Goal: Check status: Check status

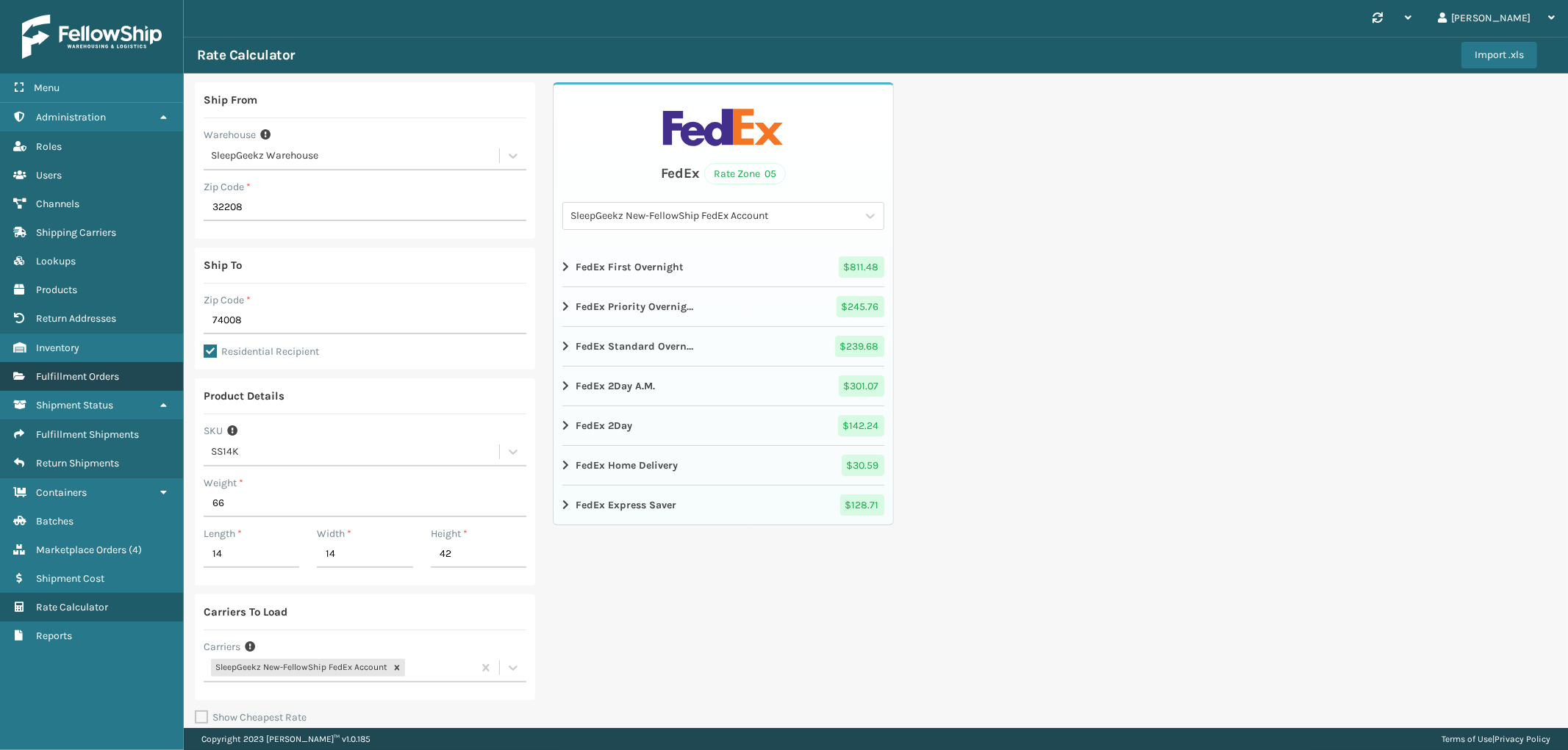
click at [82, 371] on span "Fulfillment Orders" at bounding box center [77, 377] width 83 height 12
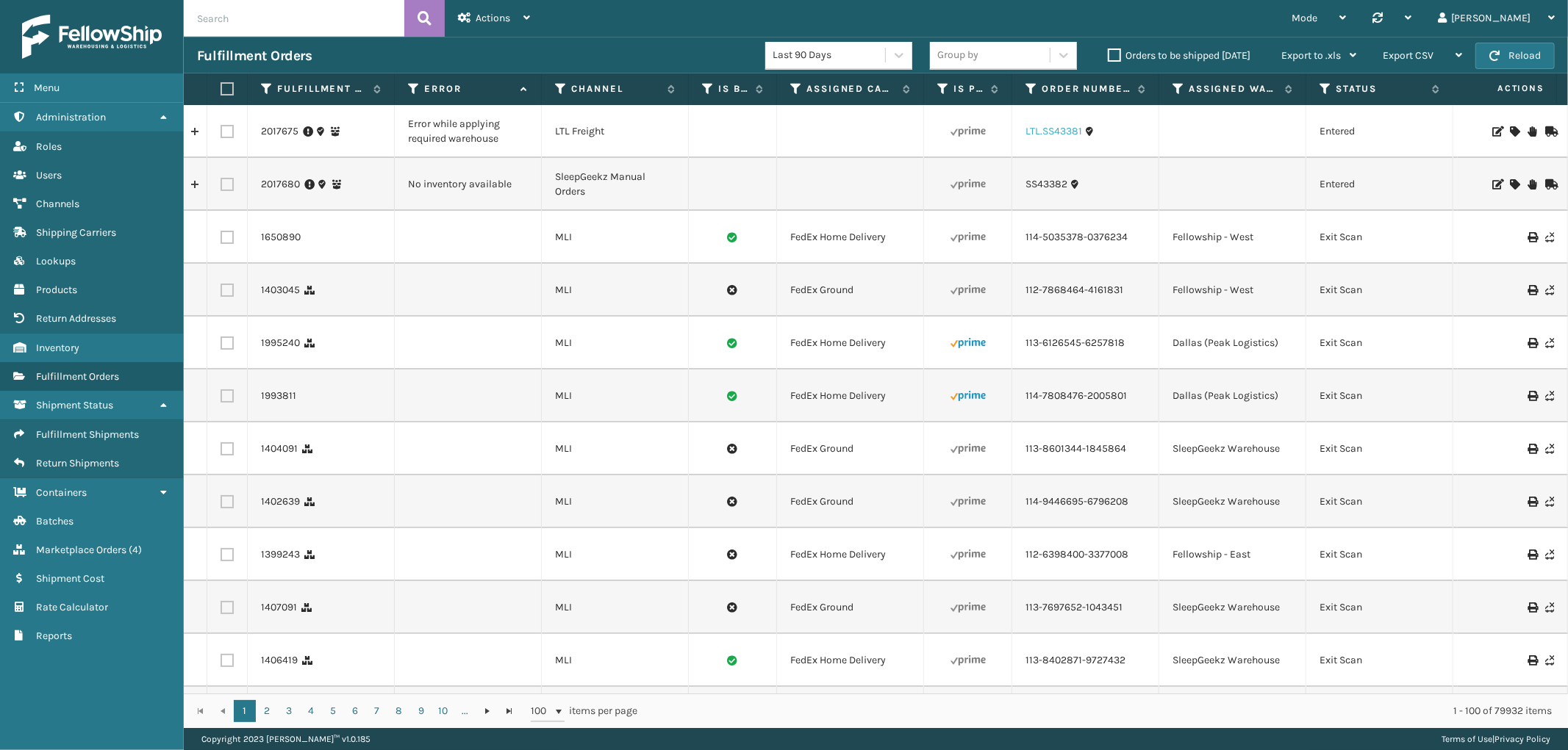
click at [1062, 129] on link "LTL.SS43381" at bounding box center [1054, 131] width 57 height 14
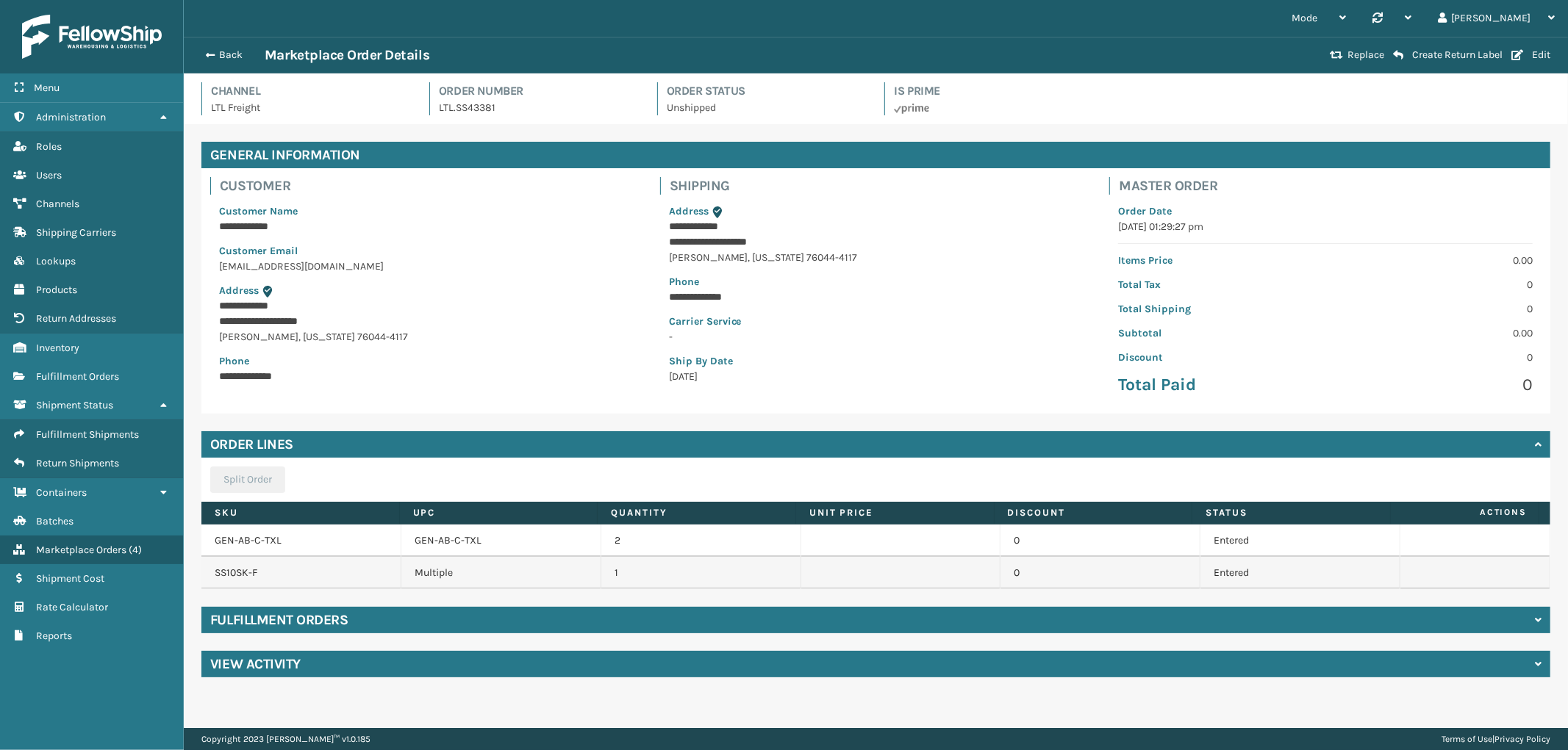
click at [466, 538] on td "GEN-AB-C-TXL" at bounding box center [501, 541] width 200 height 32
click at [245, 543] on link "GEN-AB-C-TXL" at bounding box center [248, 541] width 67 height 12
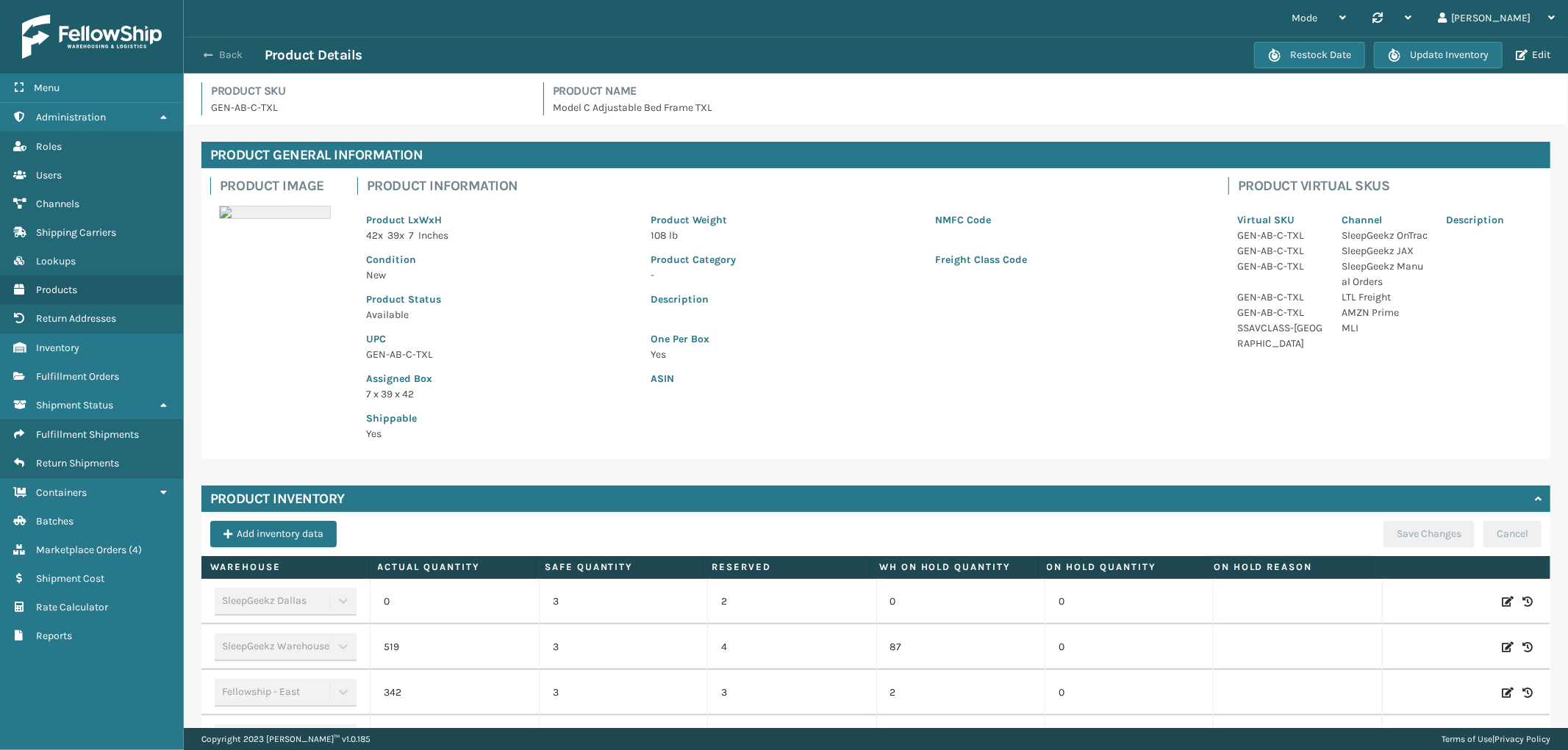
click at [210, 52] on span "button" at bounding box center [208, 55] width 9 height 11
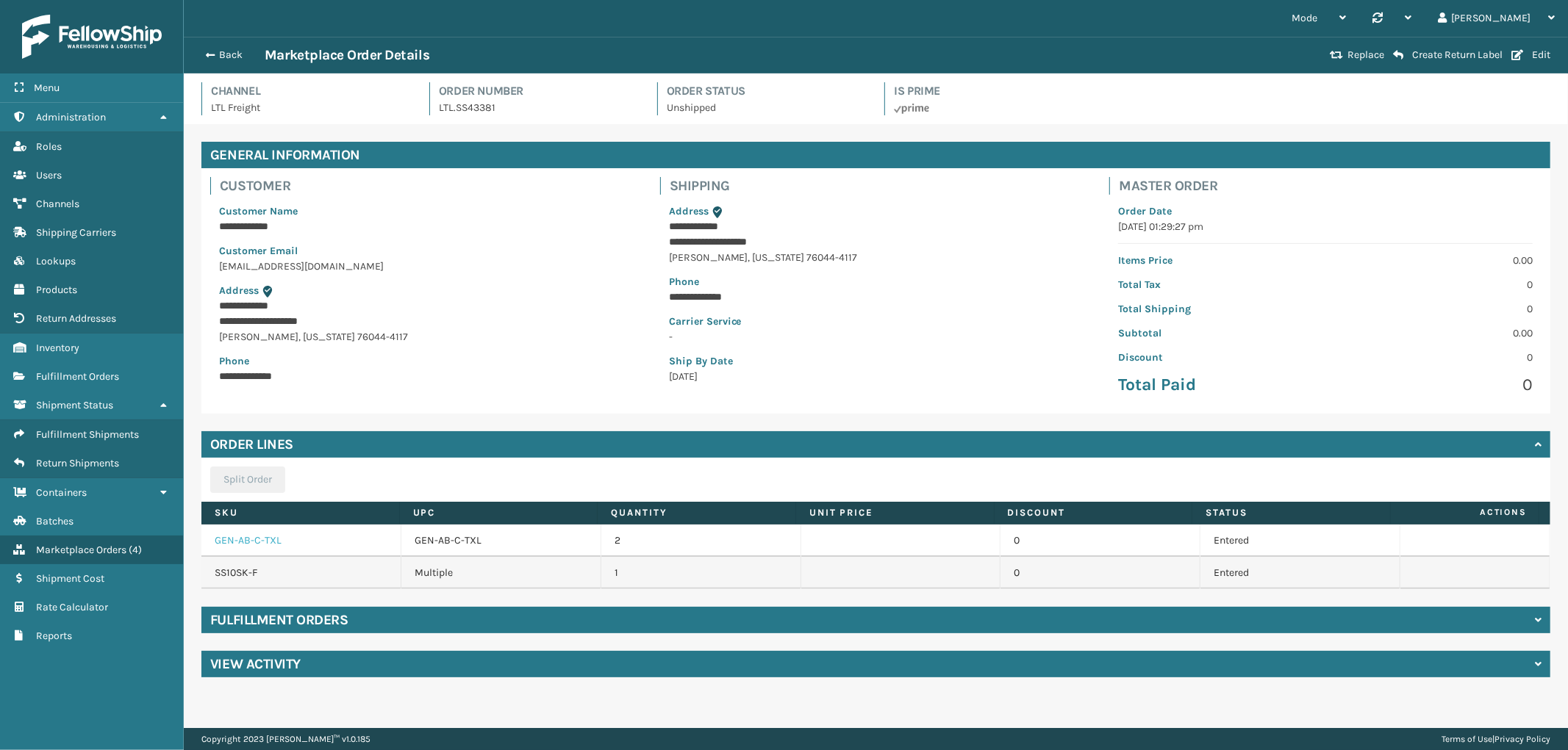
click at [246, 542] on link "GEN-AB-C-TXL" at bounding box center [248, 541] width 67 height 12
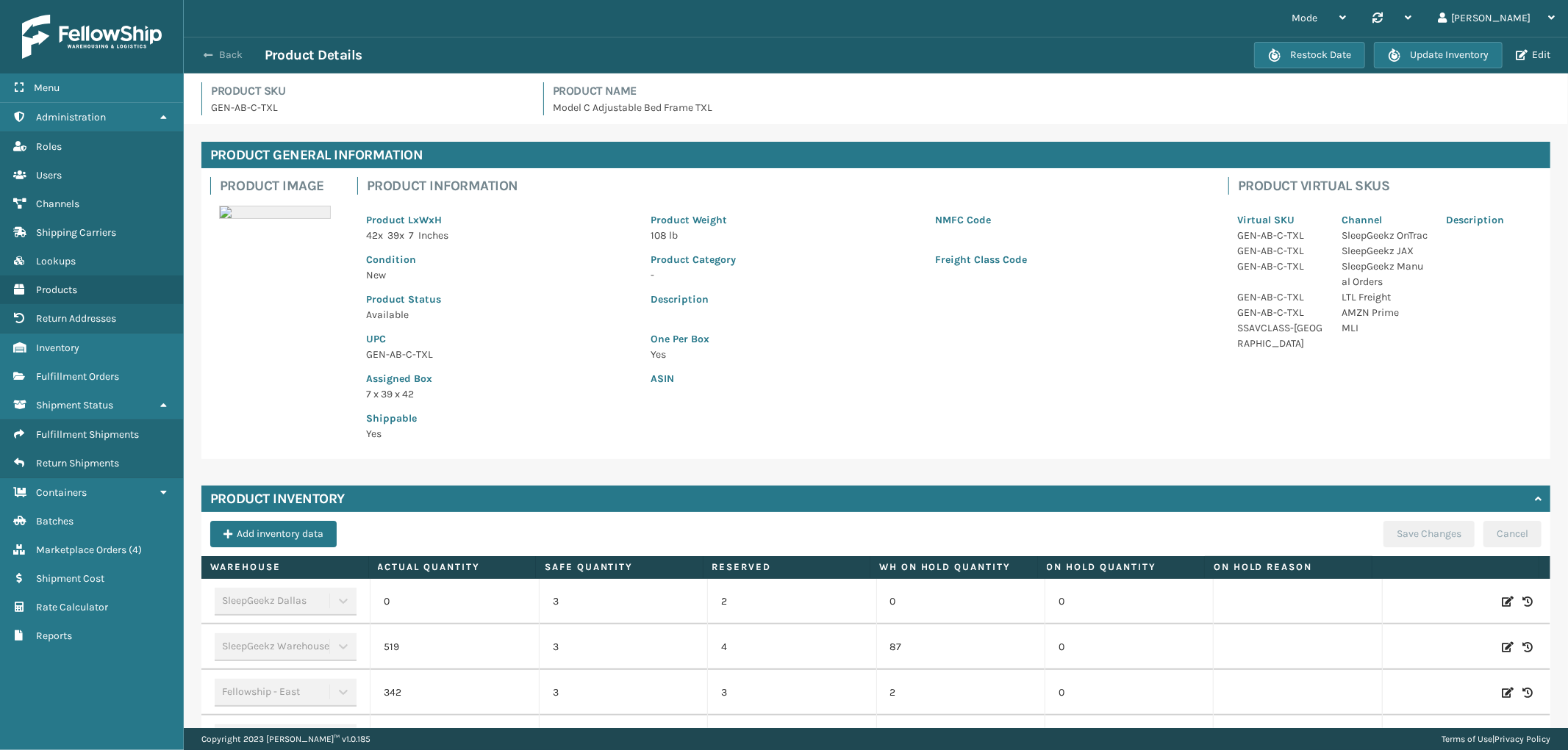
click at [226, 56] on button "Back" at bounding box center [231, 54] width 68 height 13
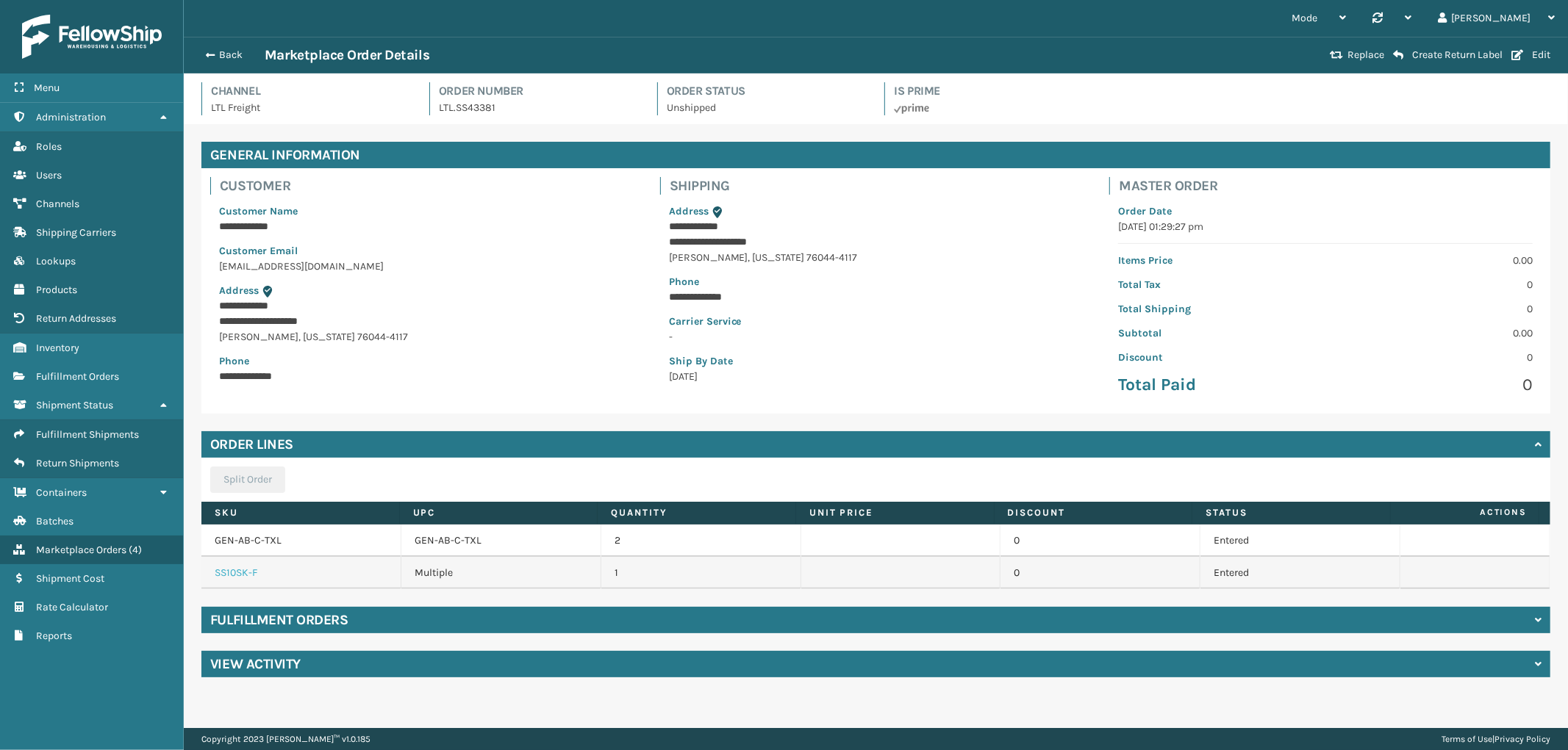
click at [235, 575] on link "SS10SK-F" at bounding box center [236, 573] width 43 height 12
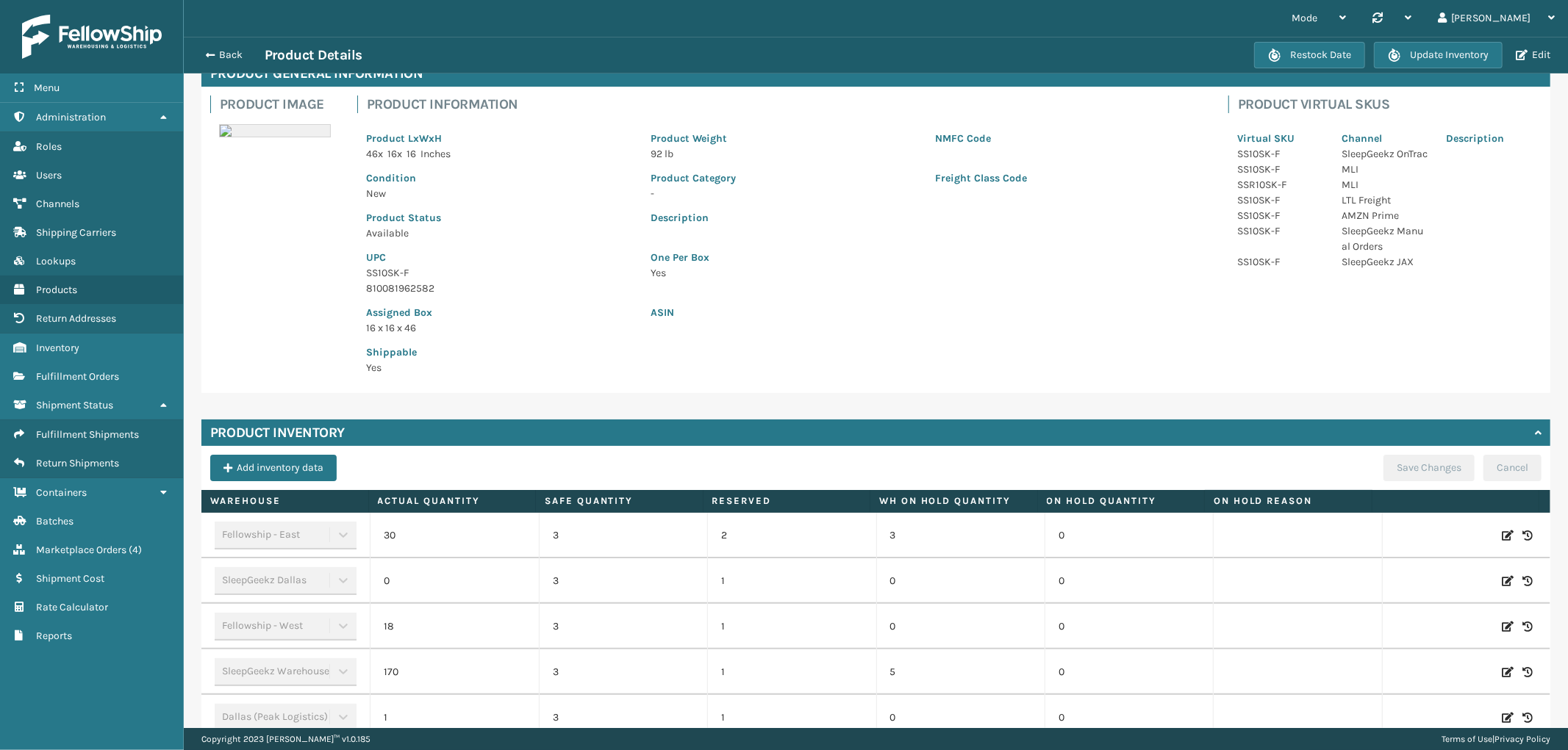
scroll to position [156, 0]
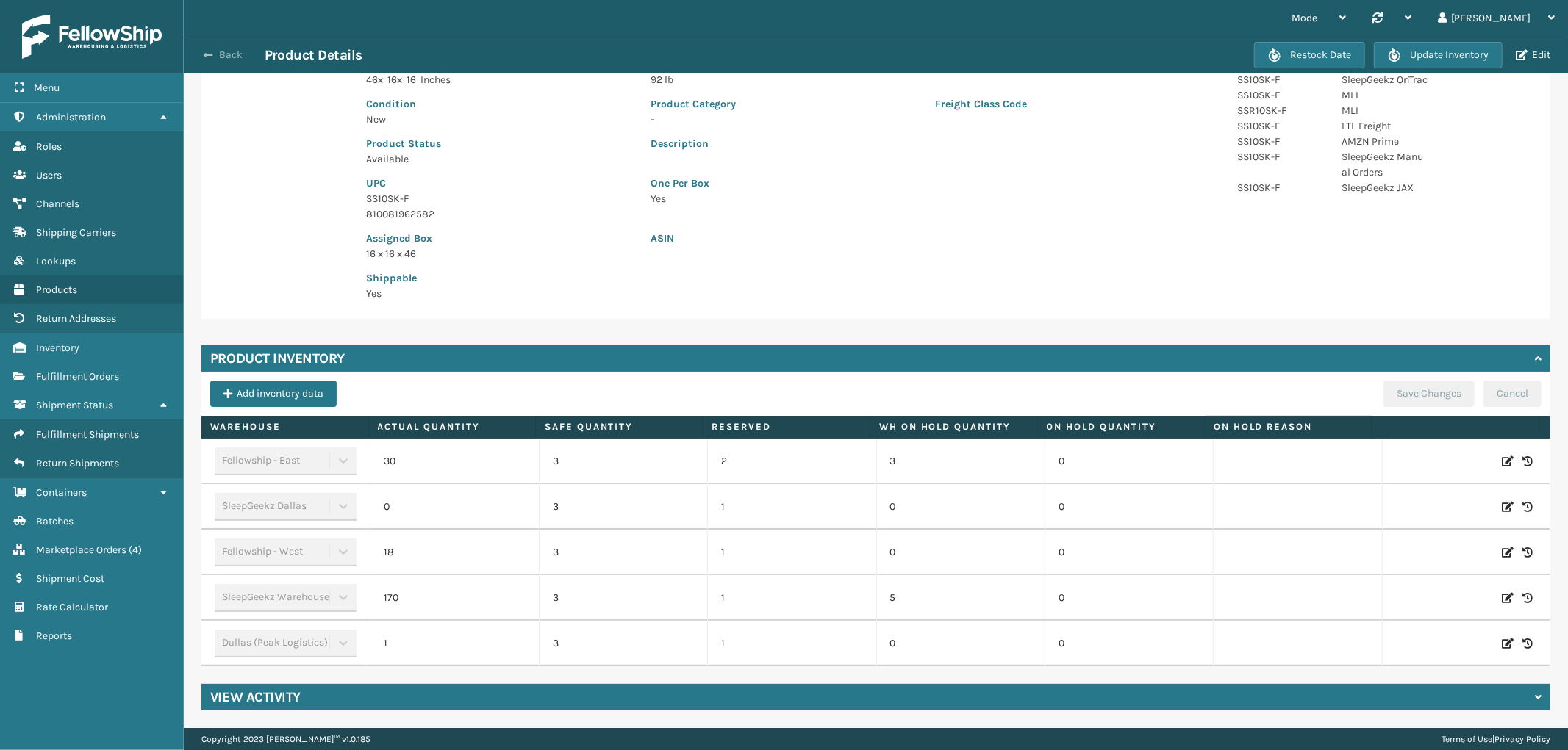
click at [229, 52] on button "Back" at bounding box center [231, 54] width 68 height 13
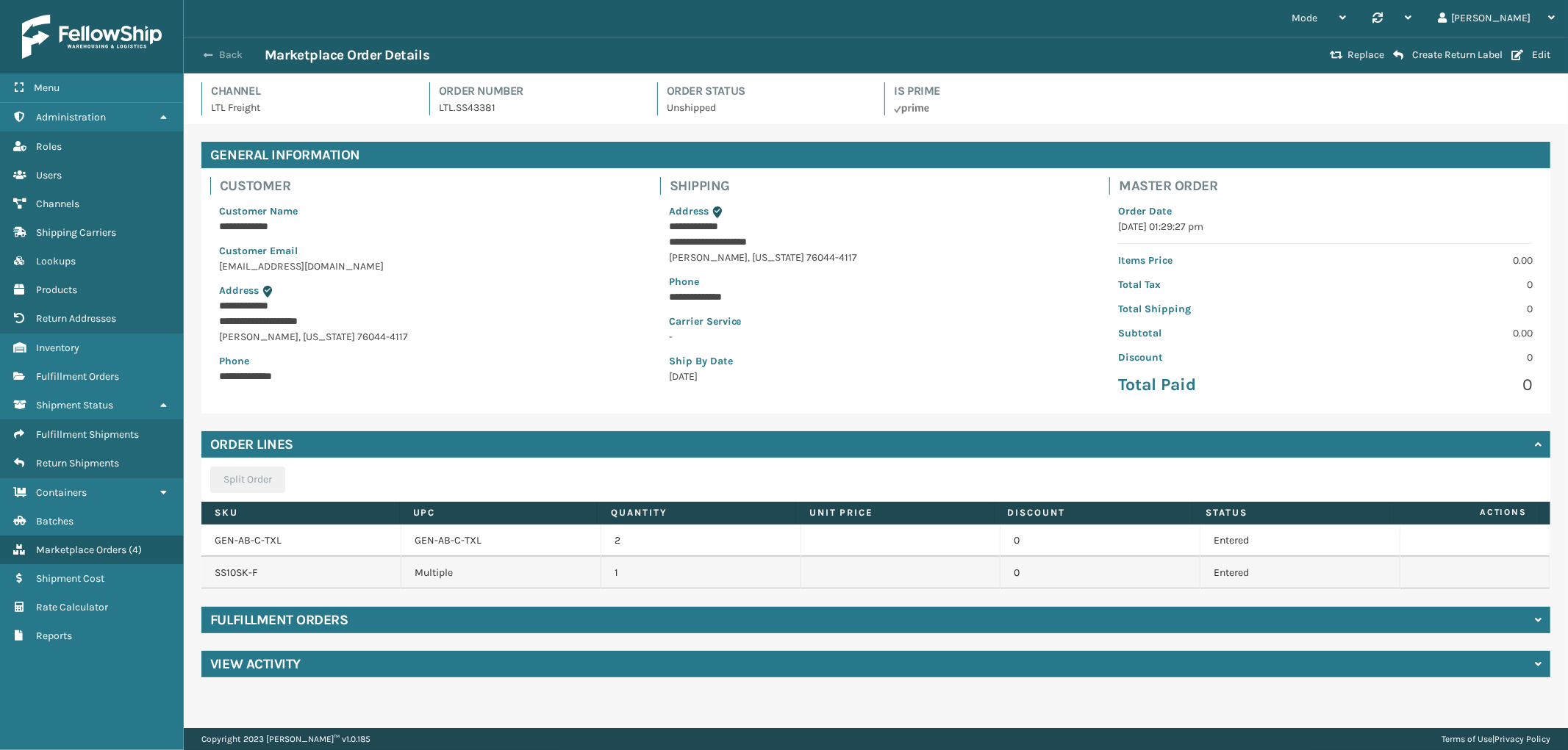
click at [213, 56] on button "Back" at bounding box center [231, 54] width 68 height 13
